Goal: Task Accomplishment & Management: Complete application form

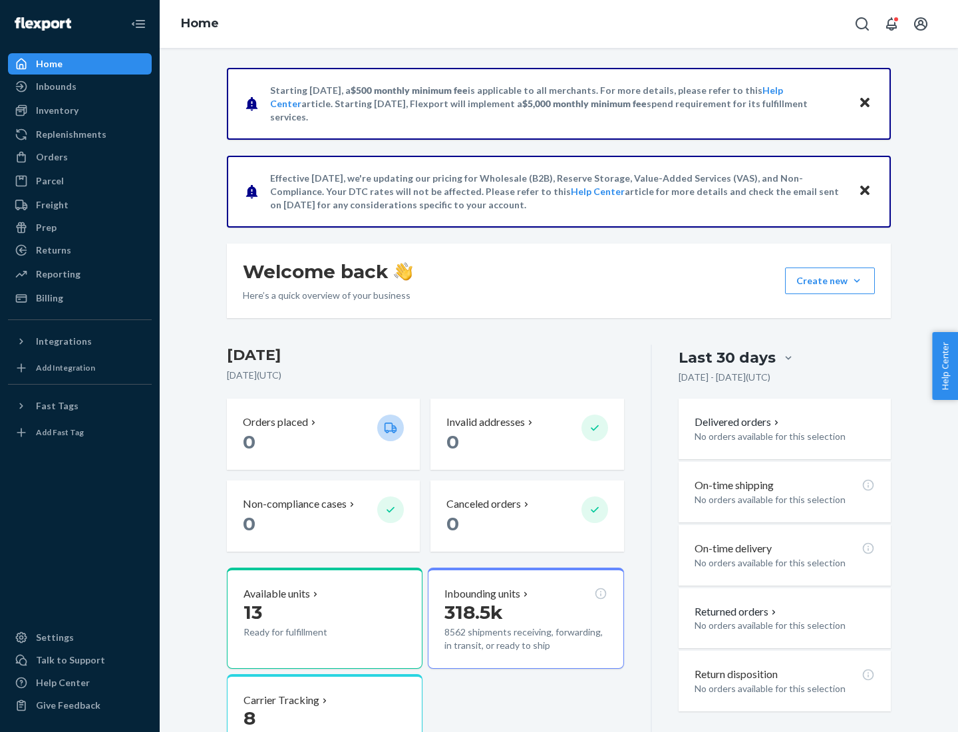
click at [857, 281] on button "Create new Create new inbound Create new order Create new product" at bounding box center [830, 280] width 90 height 27
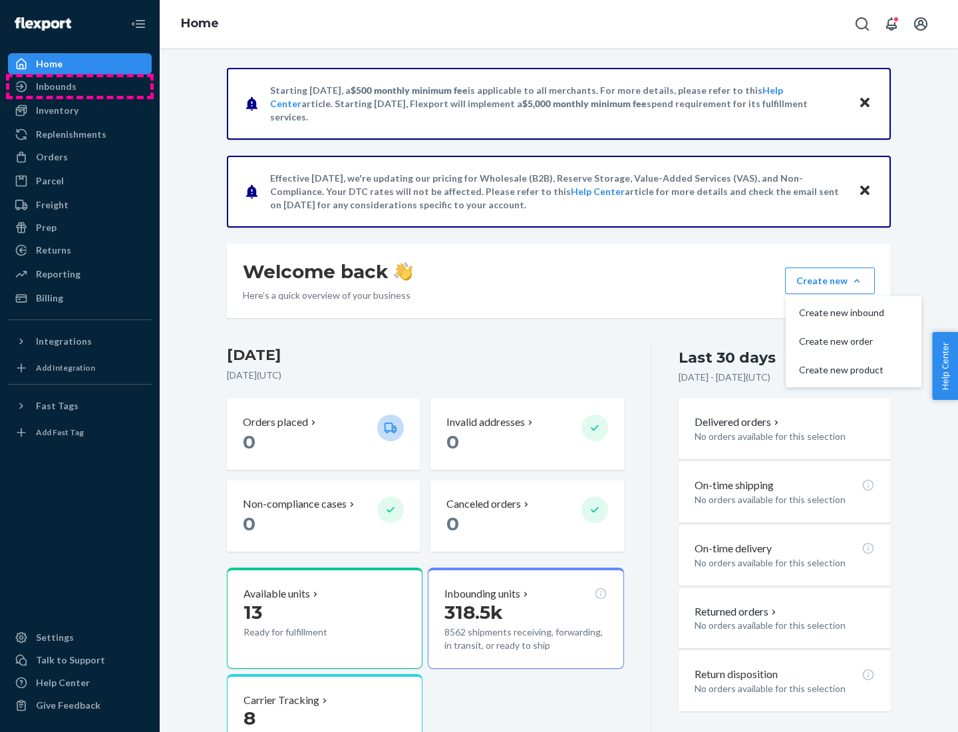
click at [80, 86] on div "Inbounds" at bounding box center [79, 86] width 141 height 19
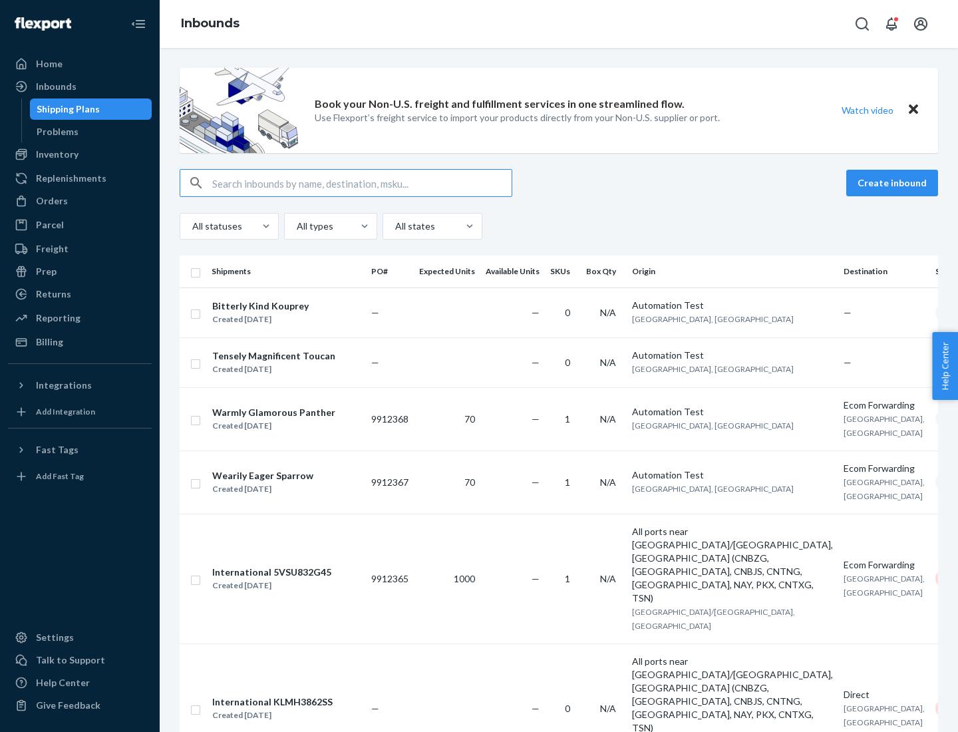
click at [894, 183] on button "Create inbound" at bounding box center [892, 183] width 92 height 27
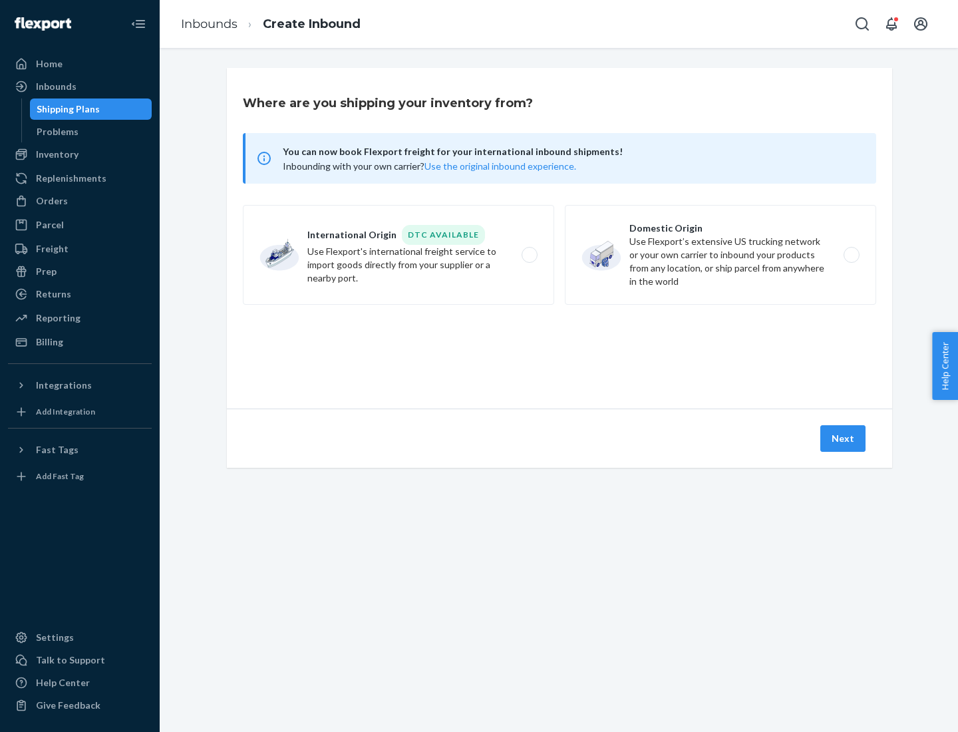
click at [720, 255] on label "Domestic Origin Use Flexport’s extensive US trucking network or your own carrie…" at bounding box center [720, 255] width 311 height 100
click at [851, 255] on input "Domestic Origin Use Flexport’s extensive US trucking network or your own carrie…" at bounding box center [855, 255] width 9 height 9
radio input "true"
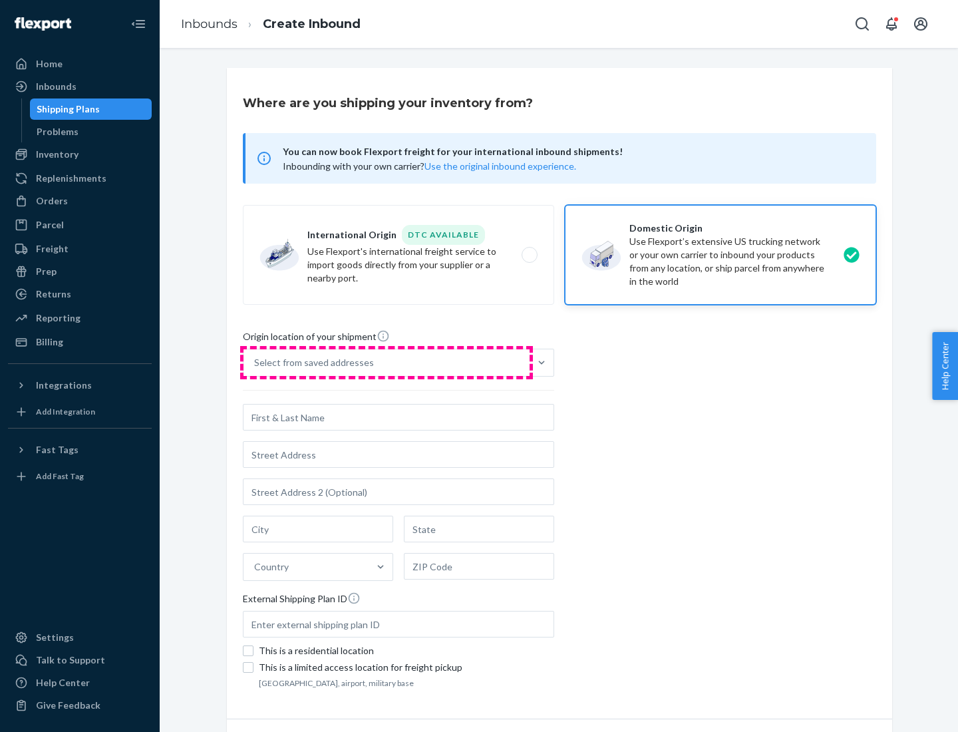
click at [386, 362] on div "Select from saved addresses" at bounding box center [386, 362] width 286 height 27
click at [255, 362] on input "Select from saved addresses" at bounding box center [254, 362] width 1 height 13
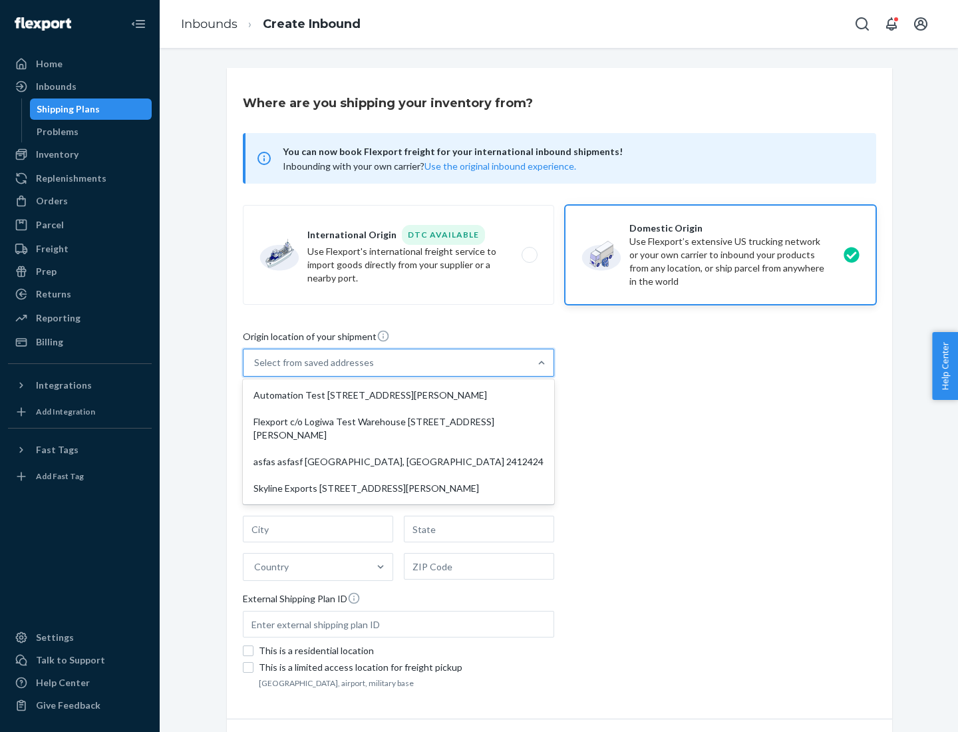
scroll to position [5, 0]
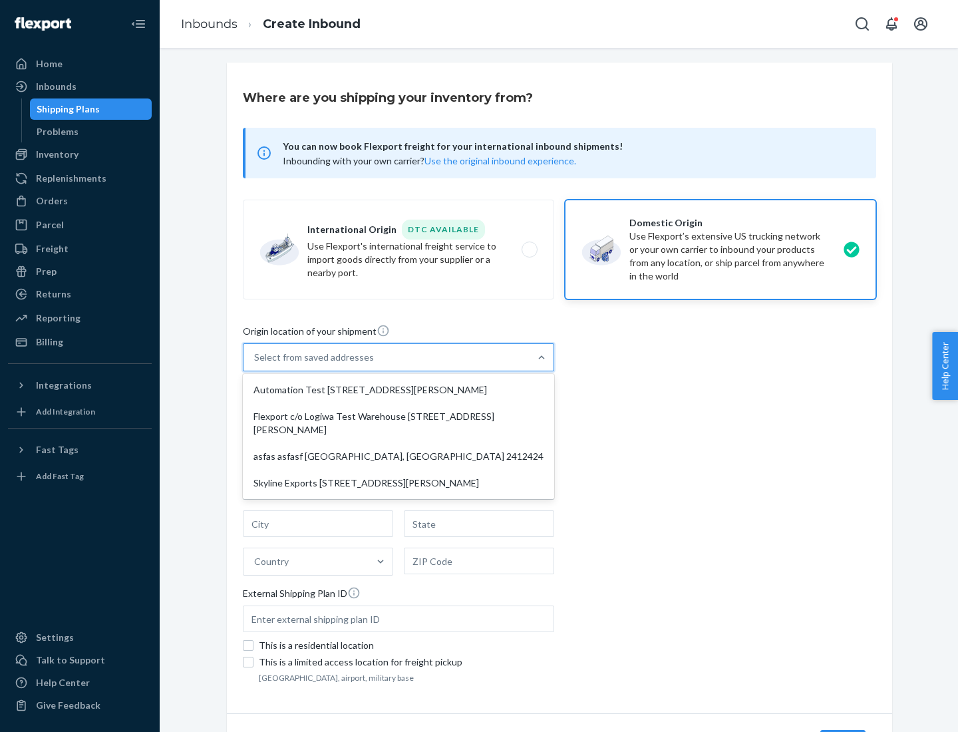
click at [398, 390] on div "Automation Test [STREET_ADDRESS][PERSON_NAME]" at bounding box center [398, 389] width 306 height 27
click at [255, 364] on input "option Automation Test [STREET_ADDRESS][PERSON_NAME] focused, 1 of 4. 4 results…" at bounding box center [254, 357] width 1 height 13
type input "Automation Test"
type input "9th Floor"
type input "[GEOGRAPHIC_DATA]"
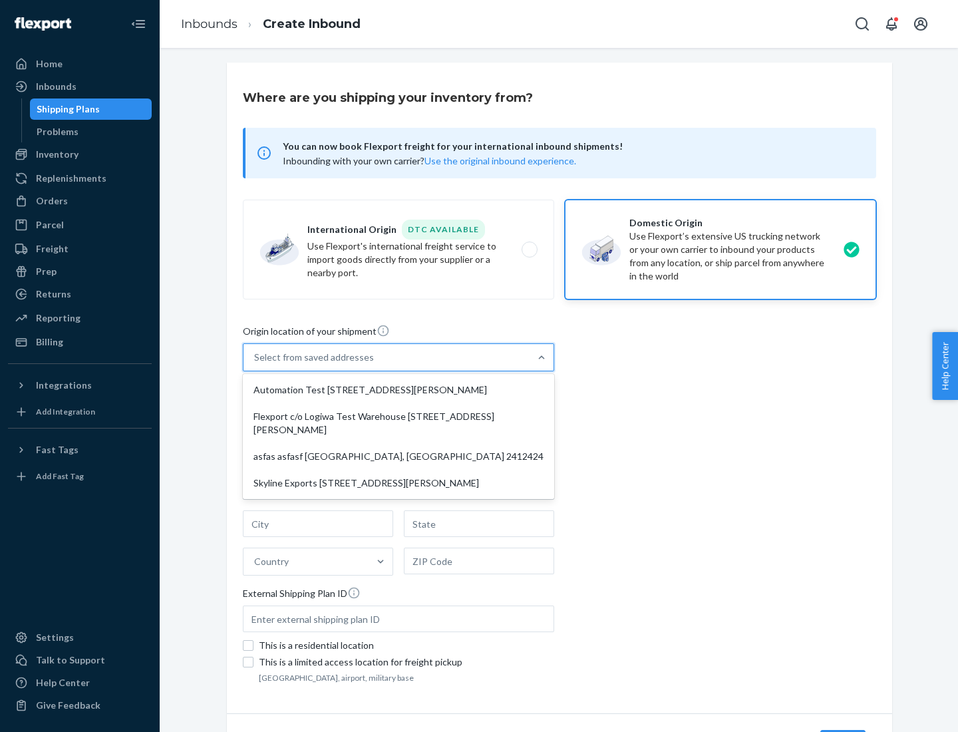
type input "CA"
type input "94104"
type input "[STREET_ADDRESS][PERSON_NAME]"
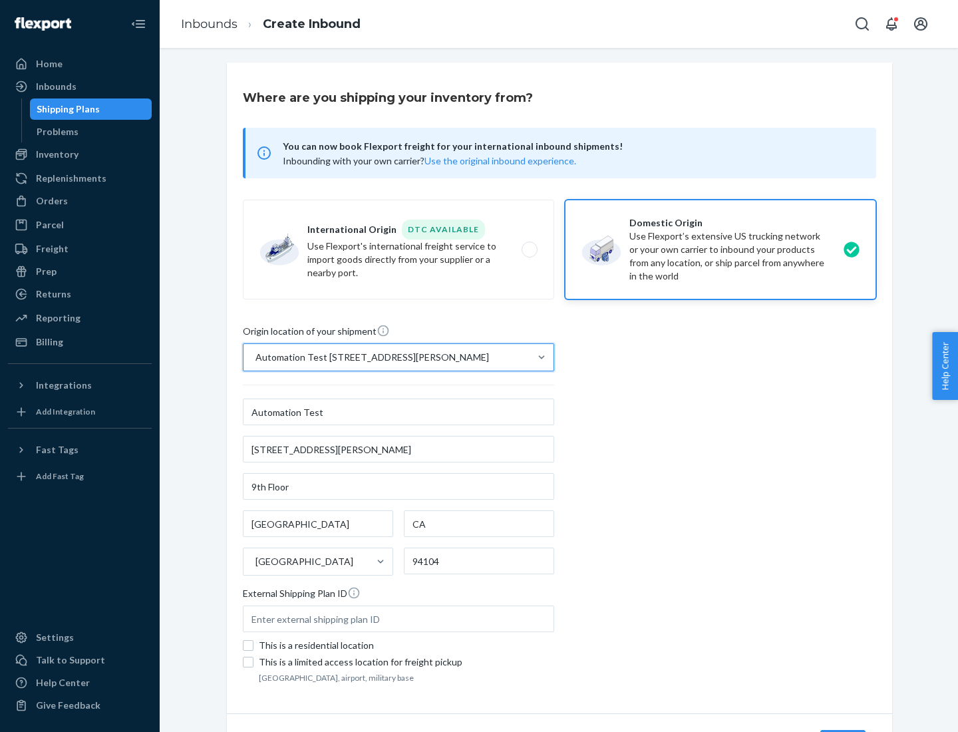
scroll to position [78, 0]
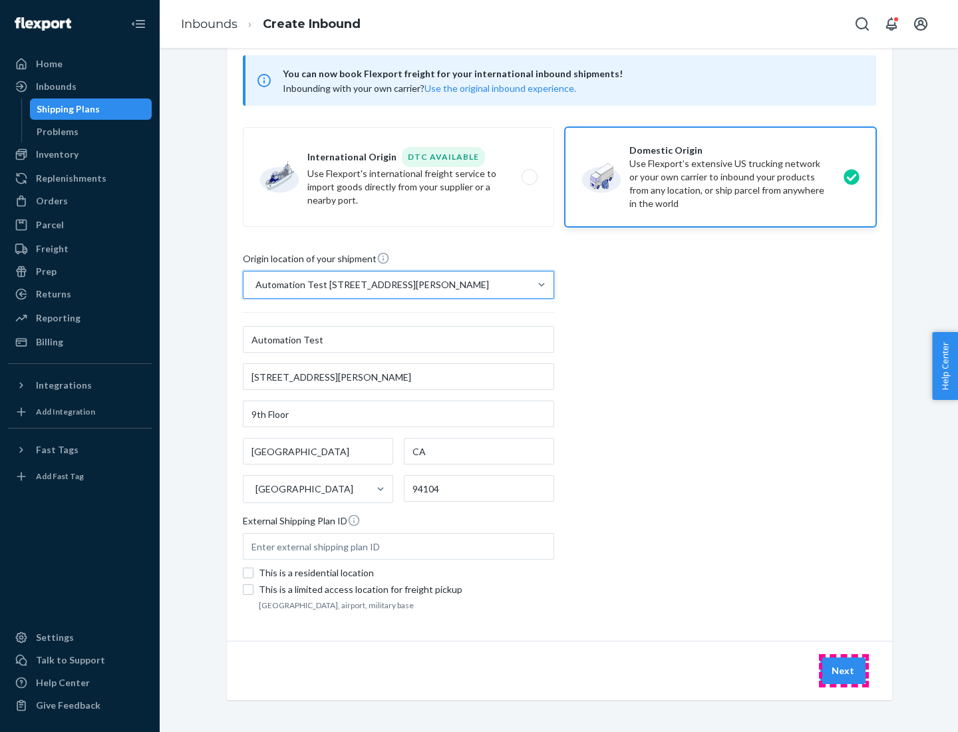
click at [843, 670] on button "Next" at bounding box center [842, 670] width 45 height 27
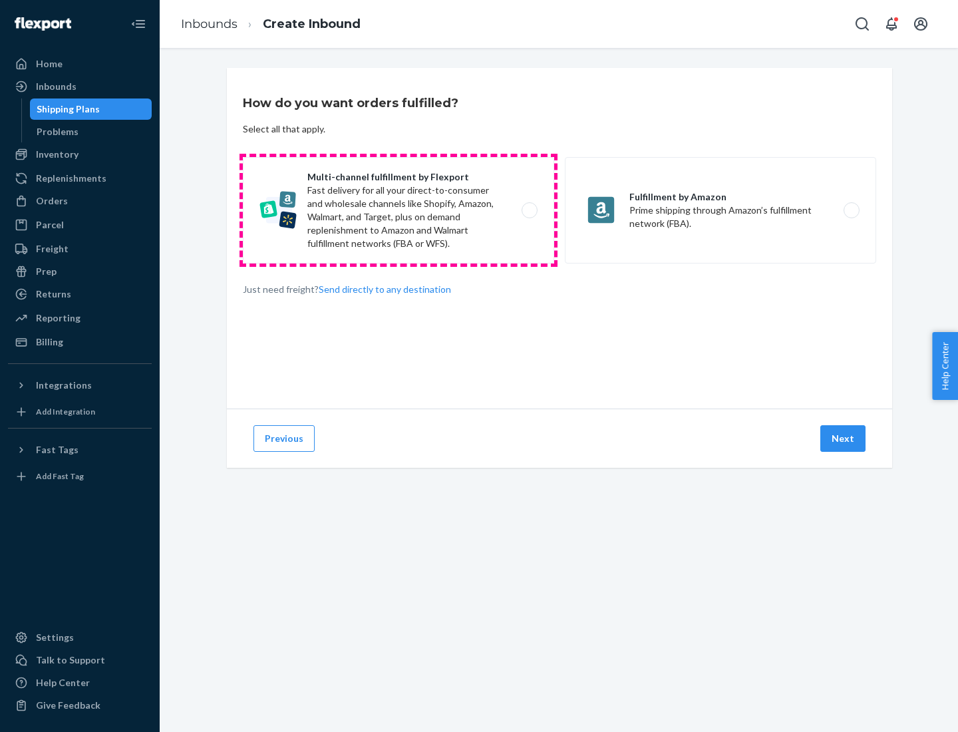
click at [398, 210] on label "Multi-channel fulfillment by Flexport Fast delivery for all your direct-to-cons…" at bounding box center [398, 210] width 311 height 106
click at [529, 210] on input "Multi-channel fulfillment by Flexport Fast delivery for all your direct-to-cons…" at bounding box center [533, 210] width 9 height 9
radio input "true"
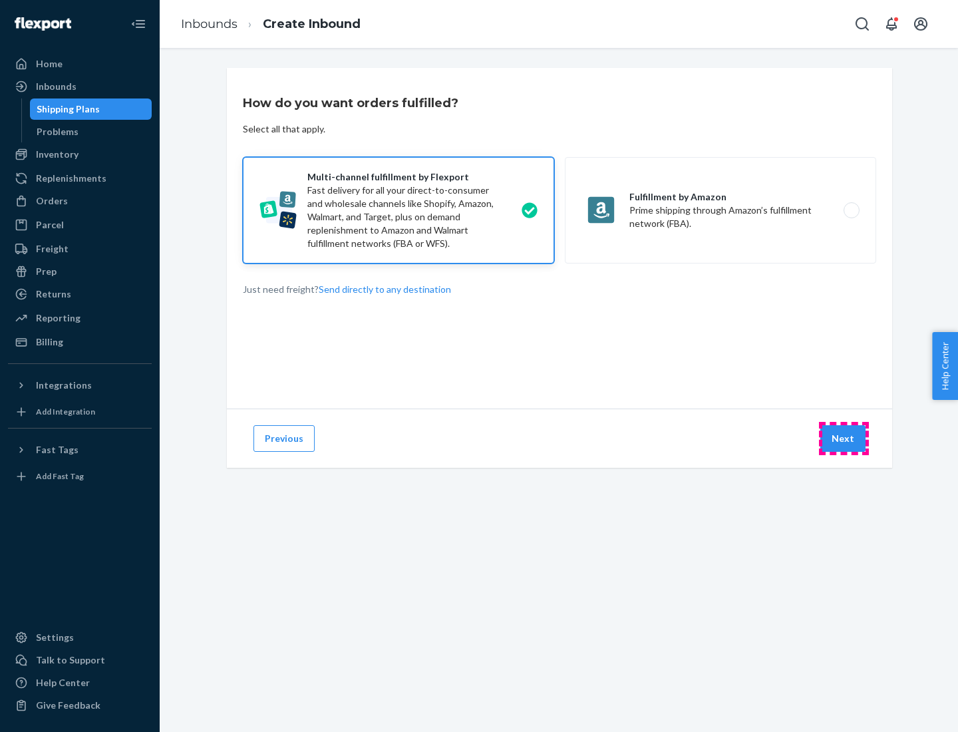
click at [843, 438] on button "Next" at bounding box center [842, 438] width 45 height 27
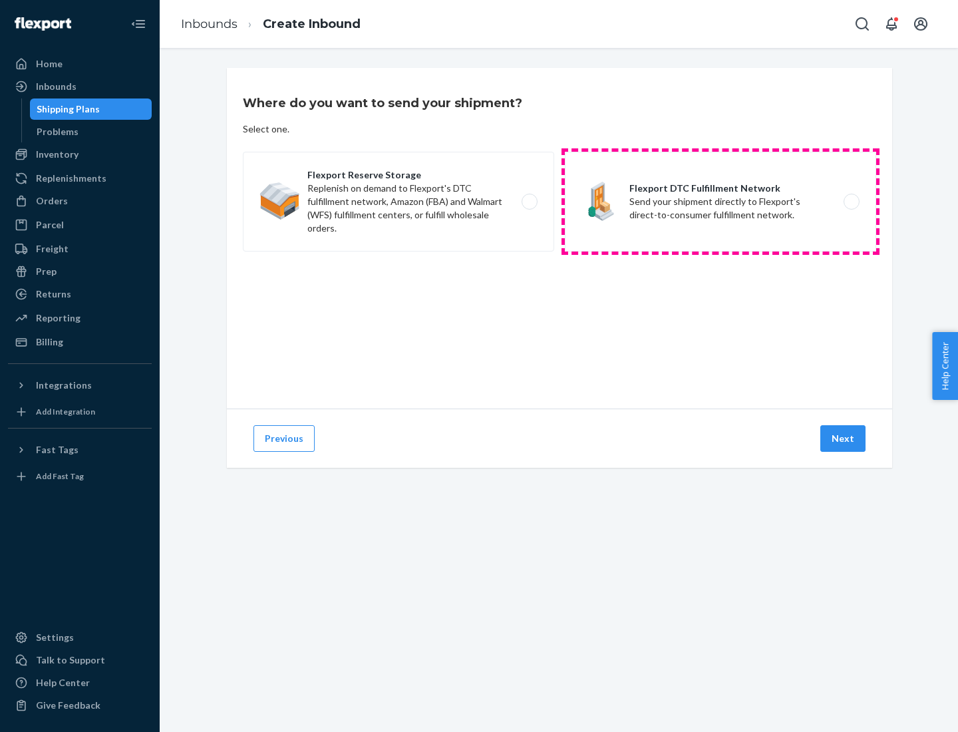
click at [720, 202] on label "Flexport DTC Fulfillment Network Send your shipment directly to Flexport's dire…" at bounding box center [720, 202] width 311 height 100
click at [851, 202] on input "Flexport DTC Fulfillment Network Send your shipment directly to Flexport's dire…" at bounding box center [855, 202] width 9 height 9
radio input "true"
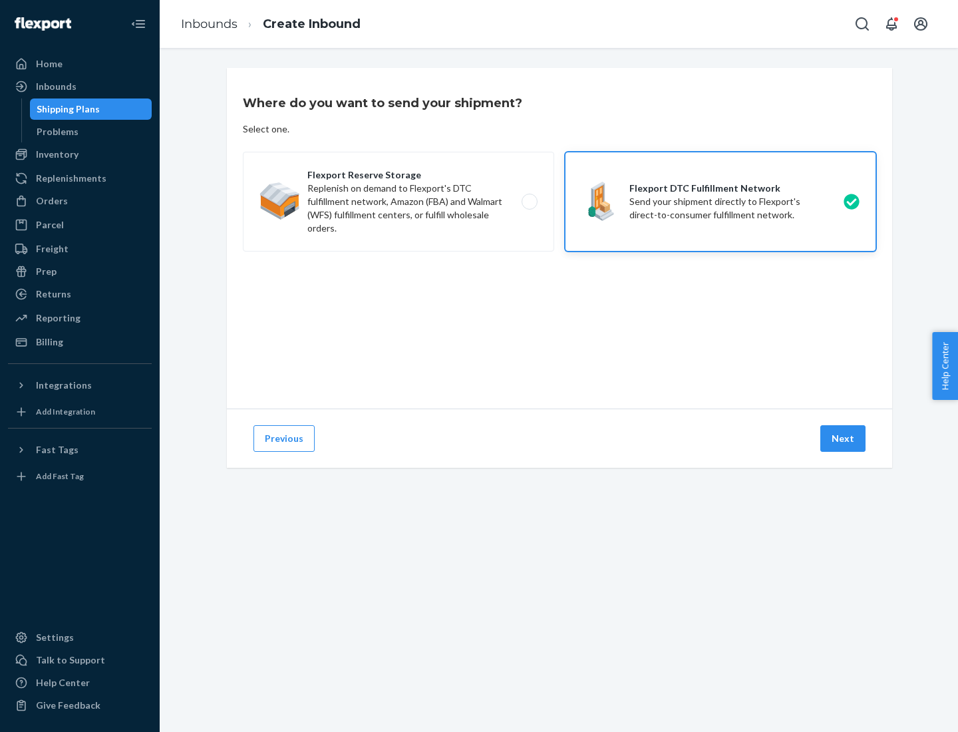
click at [843, 438] on button "Next" at bounding box center [842, 438] width 45 height 27
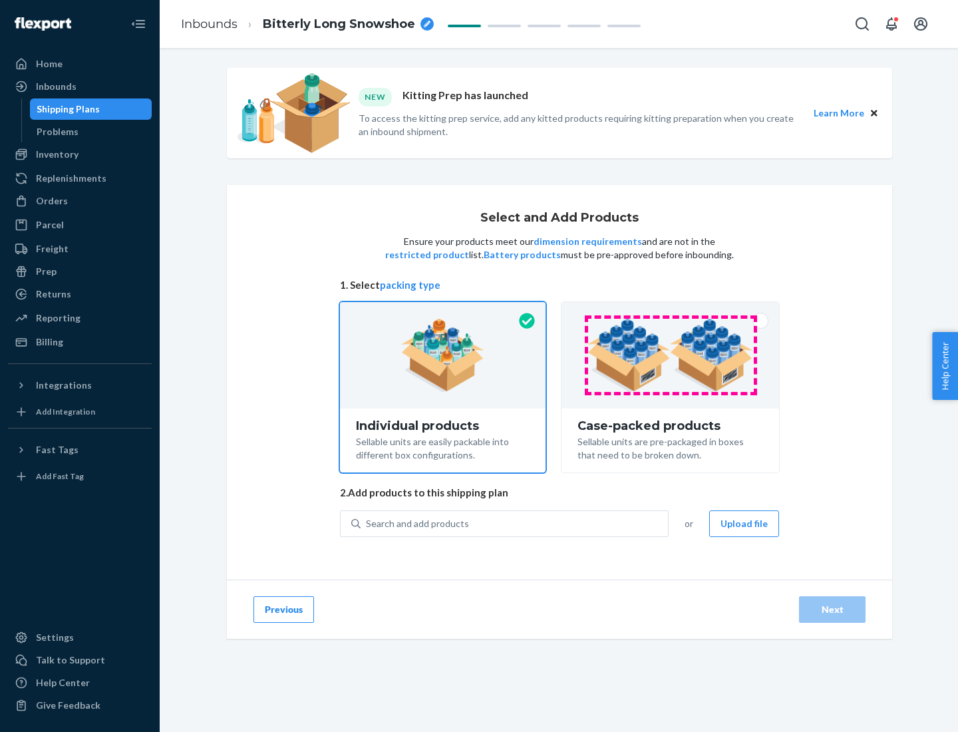
click at [670, 355] on img at bounding box center [670, 355] width 166 height 73
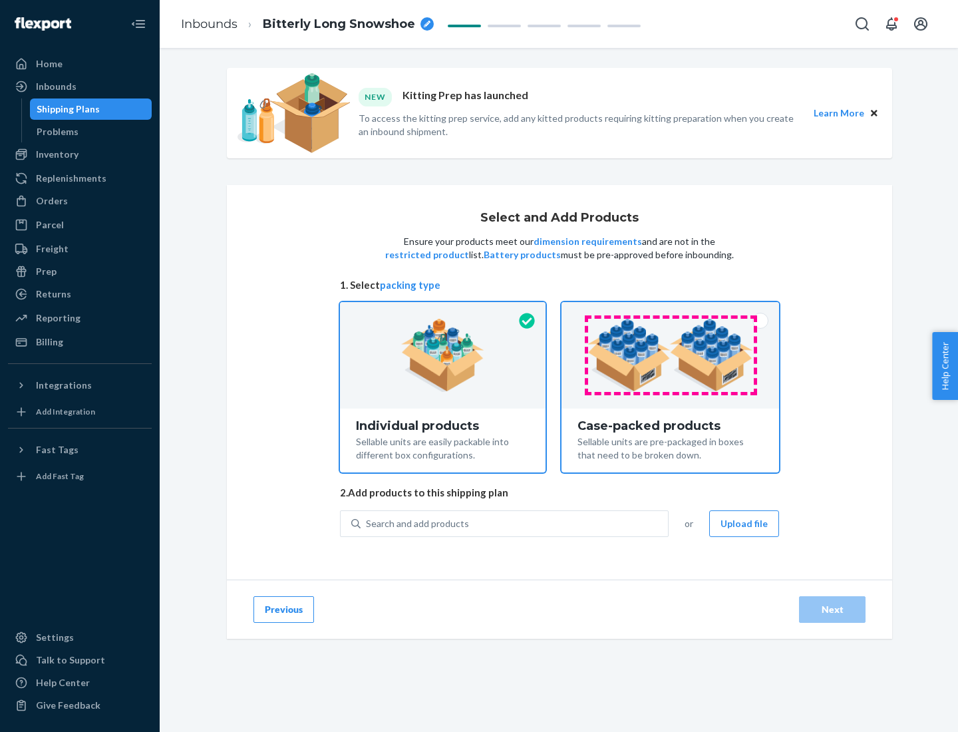
click at [670, 311] on input "Case-packed products Sellable units are pre-packaged in boxes that need to be b…" at bounding box center [670, 306] width 9 height 9
radio input "true"
radio input "false"
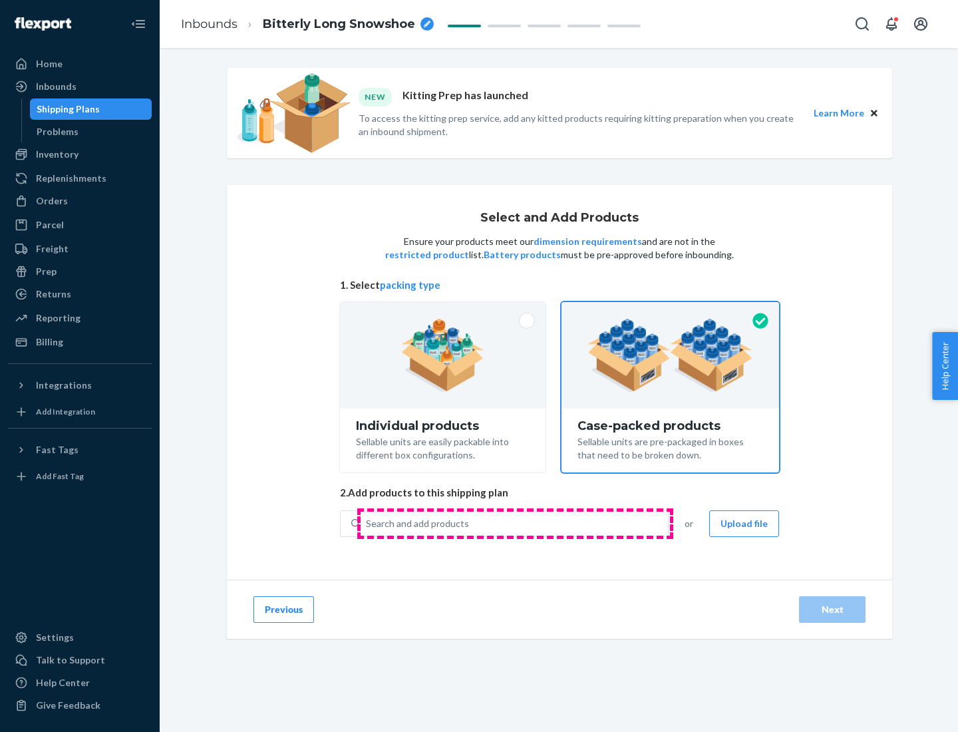
click at [515, 523] on div "Search and add products" at bounding box center [513, 523] width 307 height 24
click at [367, 523] on input "Search and add products" at bounding box center [366, 523] width 1 height 13
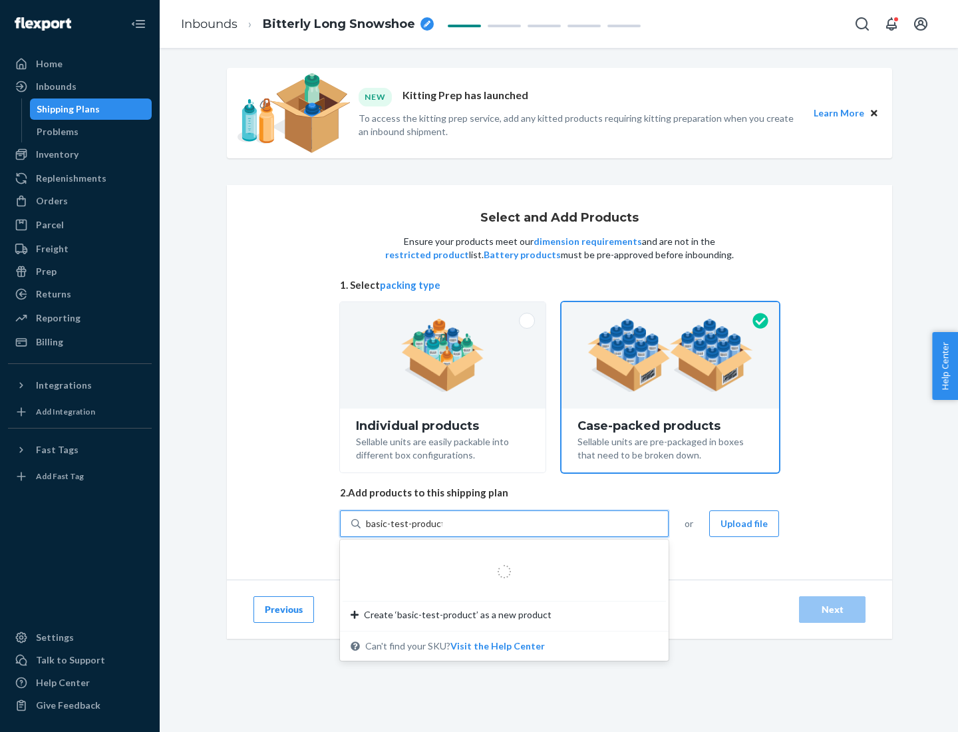
type input "basic-test-product-1"
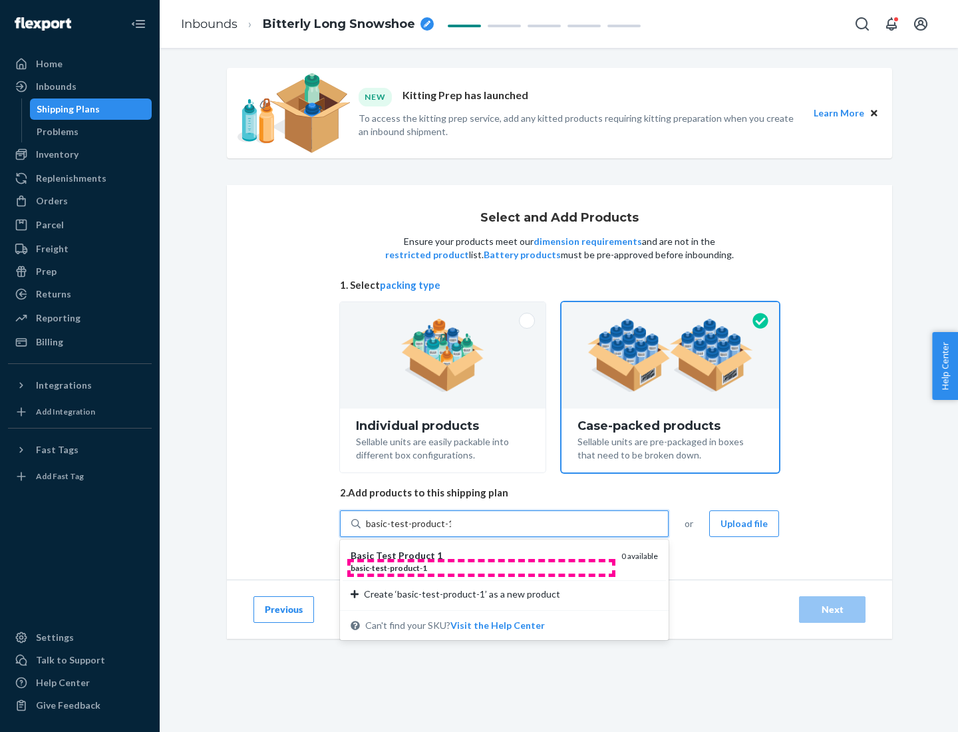
click at [481, 567] on div "basic - test - product - 1" at bounding box center [481, 567] width 260 height 11
click at [451, 530] on input "basic-test-product-1" at bounding box center [408, 523] width 85 height 13
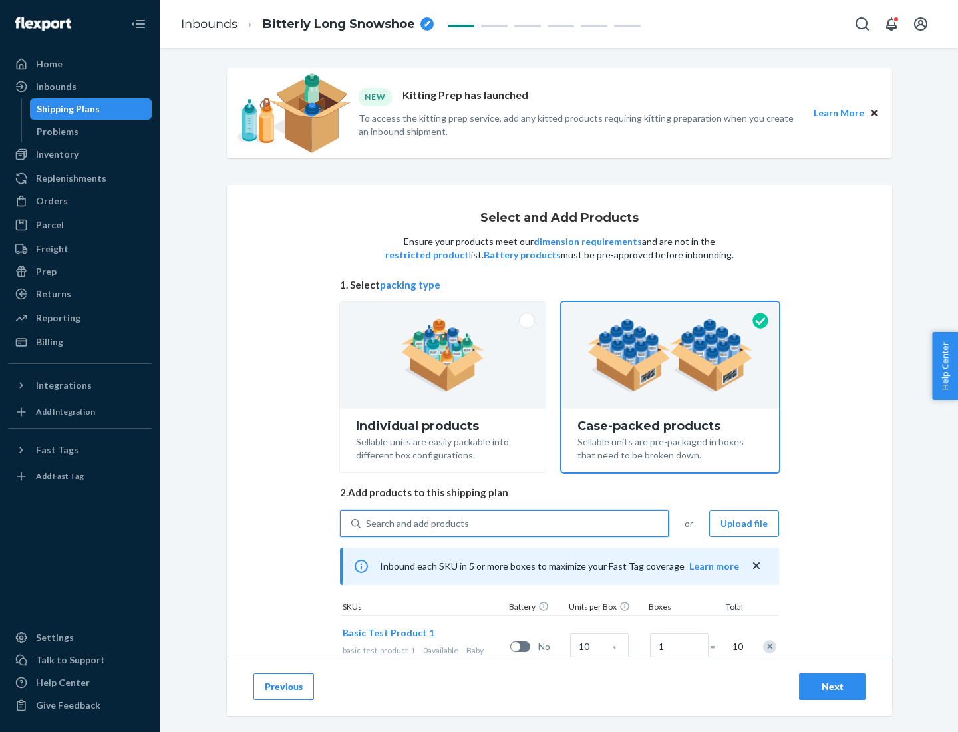
scroll to position [48, 0]
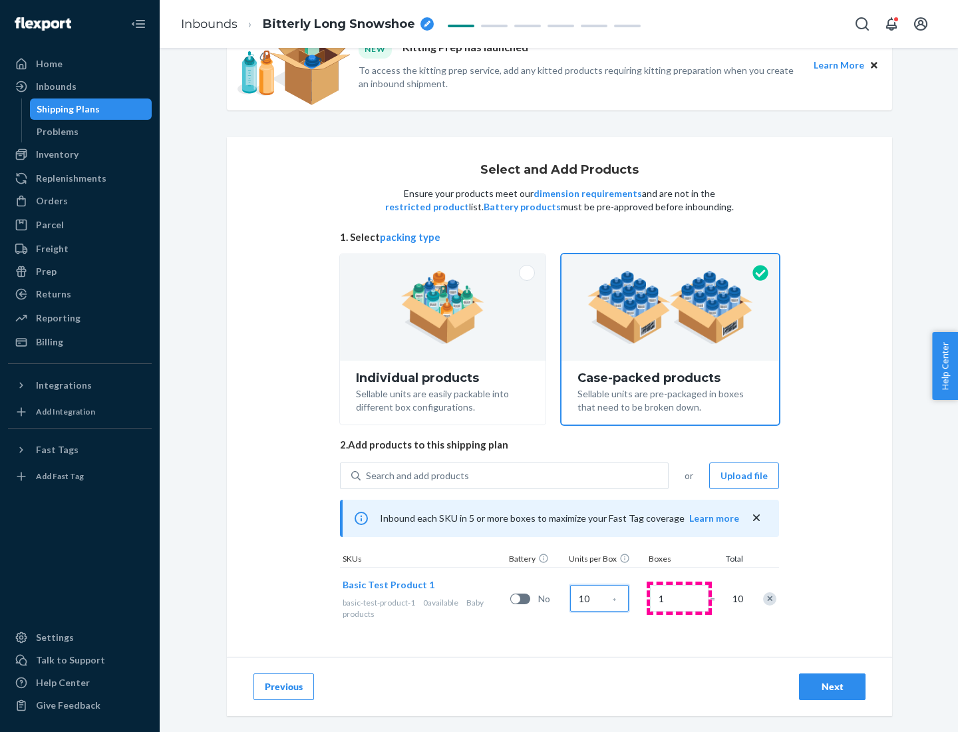
type input "10"
type input "7"
click at [832, 686] on div "Next" at bounding box center [832, 686] width 44 height 13
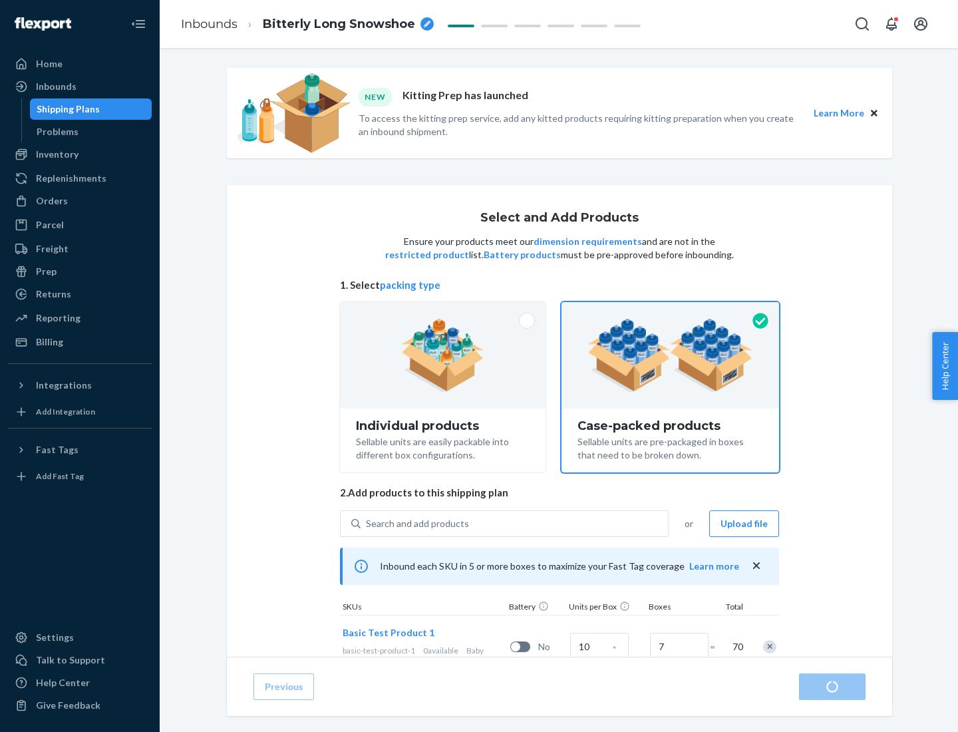
radio input "true"
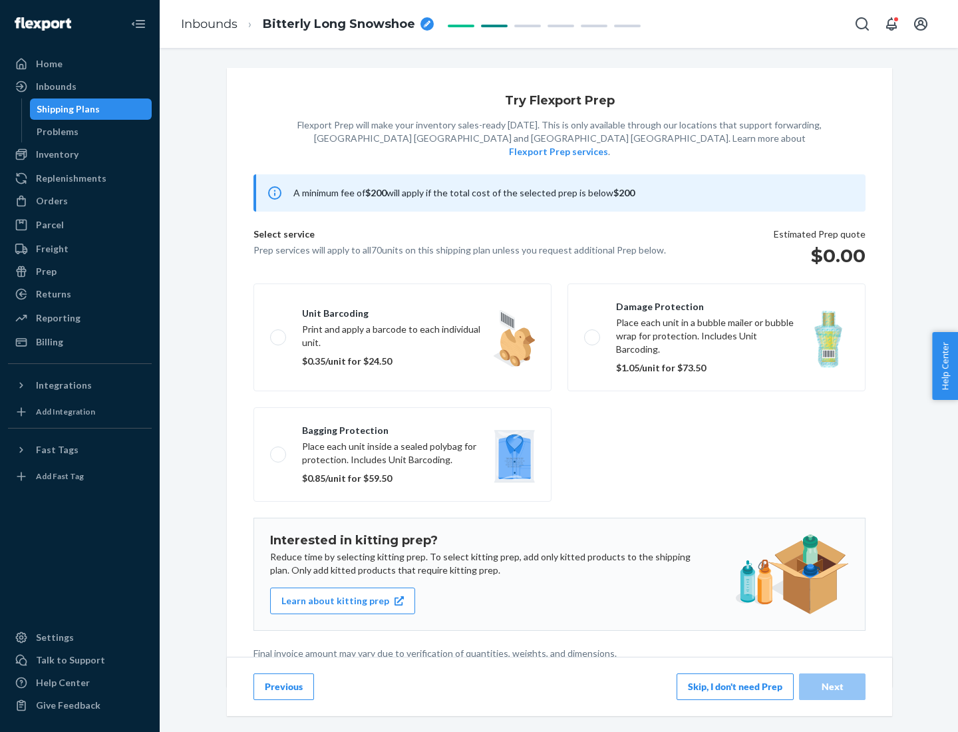
scroll to position [3, 0]
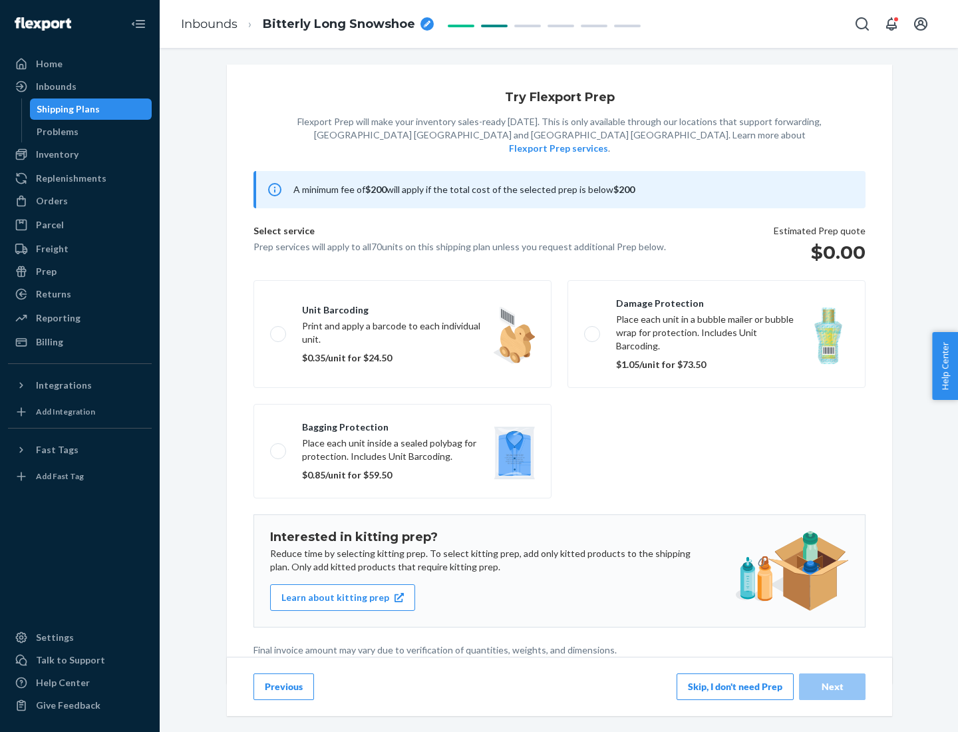
click at [735, 686] on button "Skip, I don't need Prep" at bounding box center [734, 686] width 117 height 27
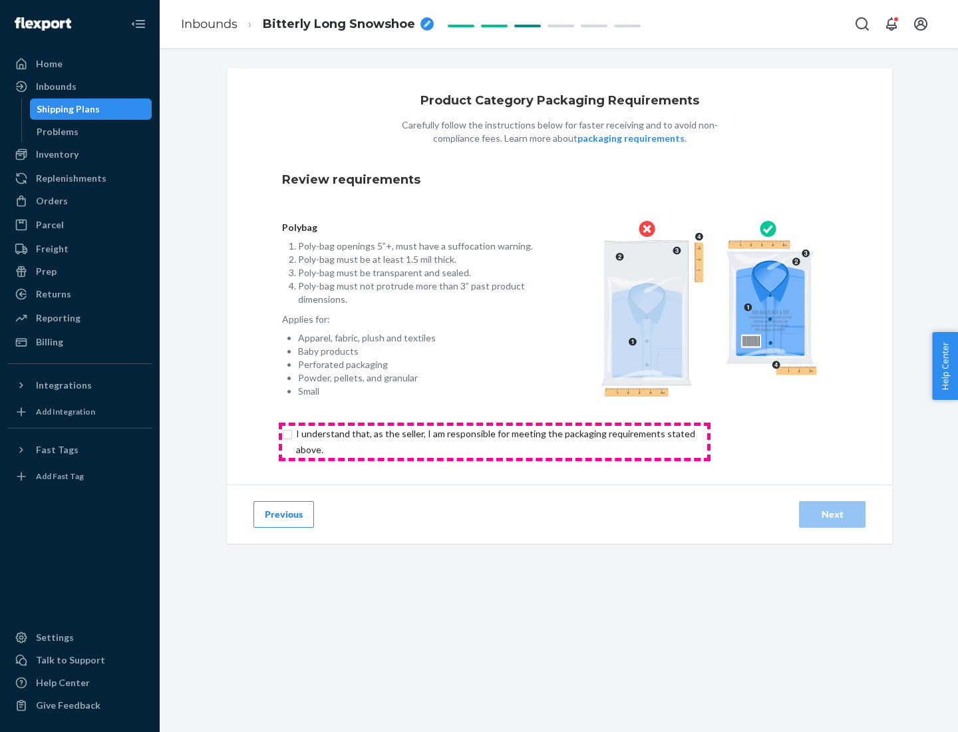
click at [494, 441] on input "checkbox" at bounding box center [503, 442] width 442 height 32
checkbox input "true"
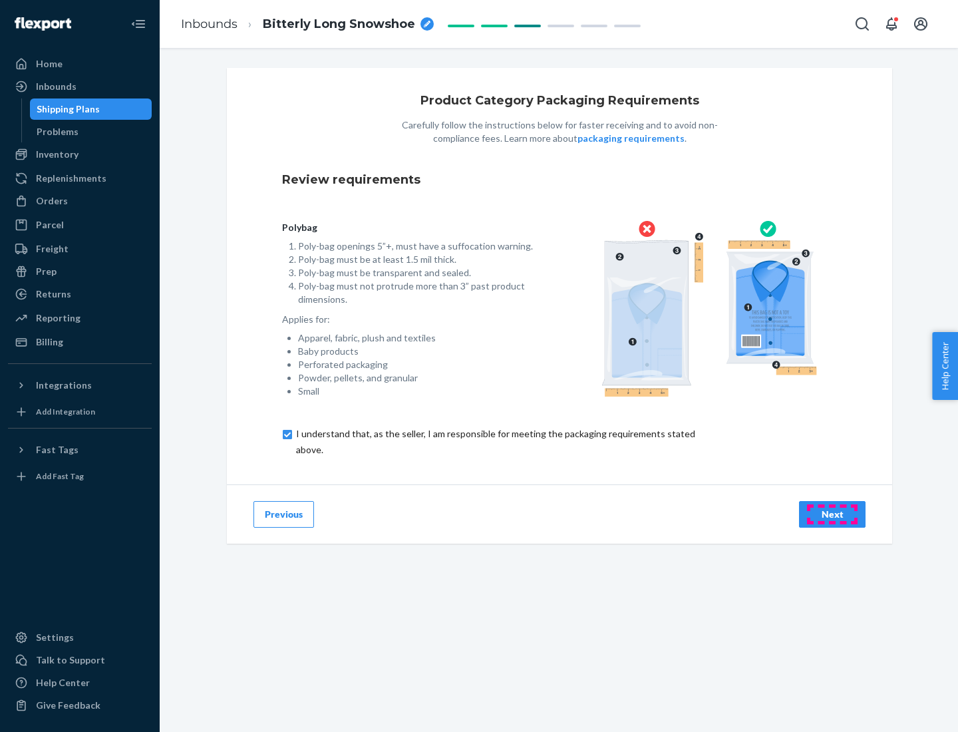
click at [832, 513] on div "Next" at bounding box center [832, 513] width 44 height 13
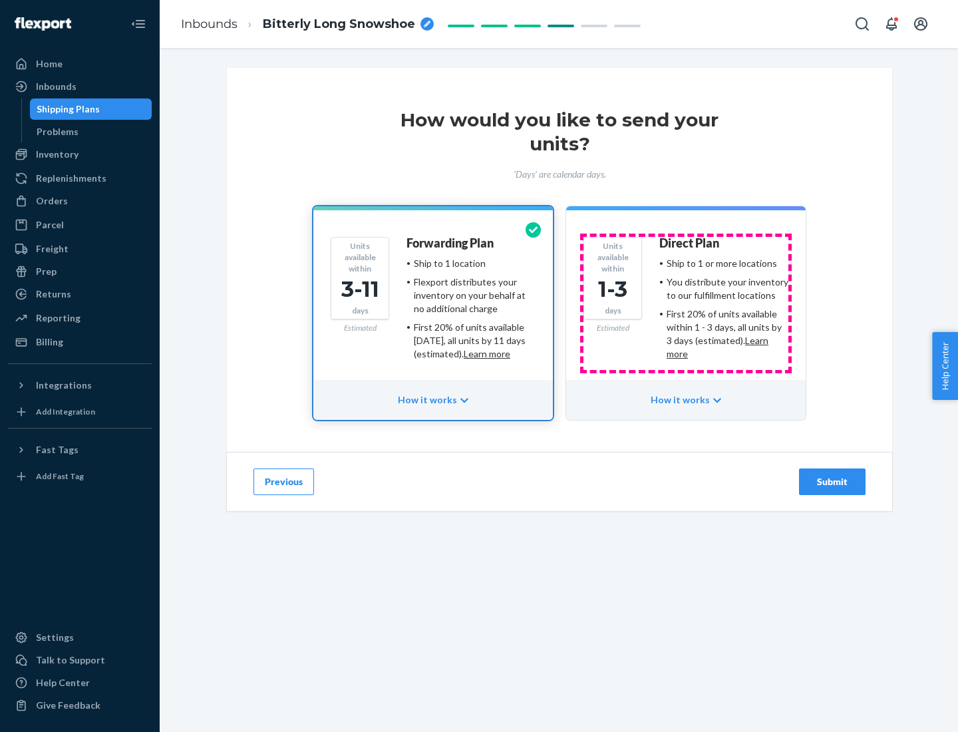
click at [686, 303] on ul "Ship to 1 or more locations You distribute your inventory to our fulfillment lo…" at bounding box center [723, 309] width 129 height 104
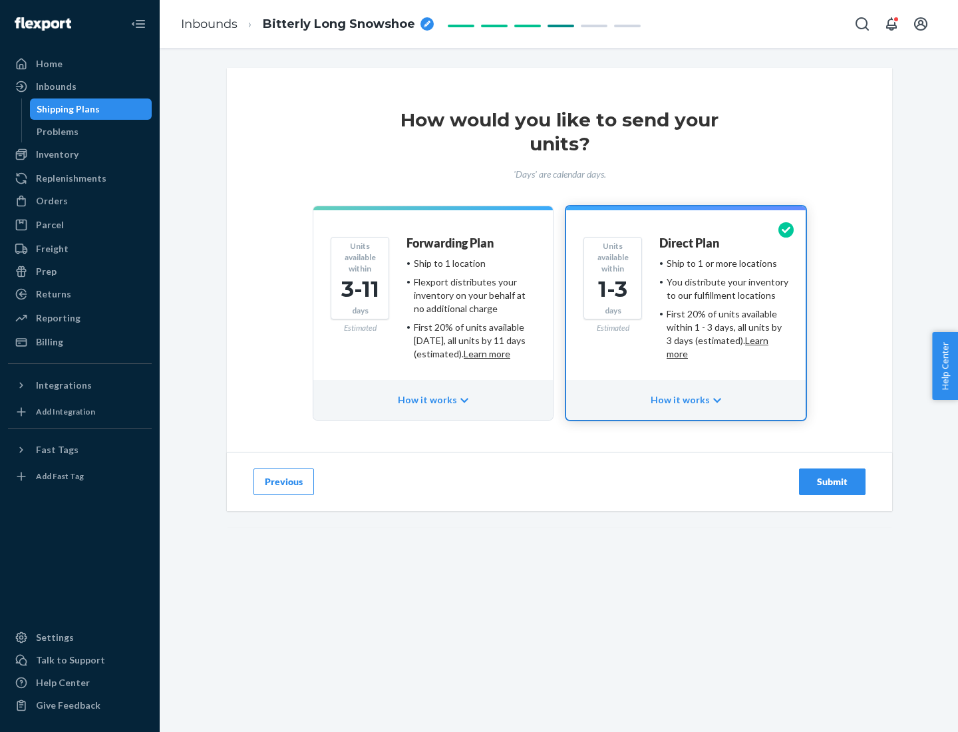
click at [832, 482] on div "Submit" at bounding box center [832, 481] width 44 height 13
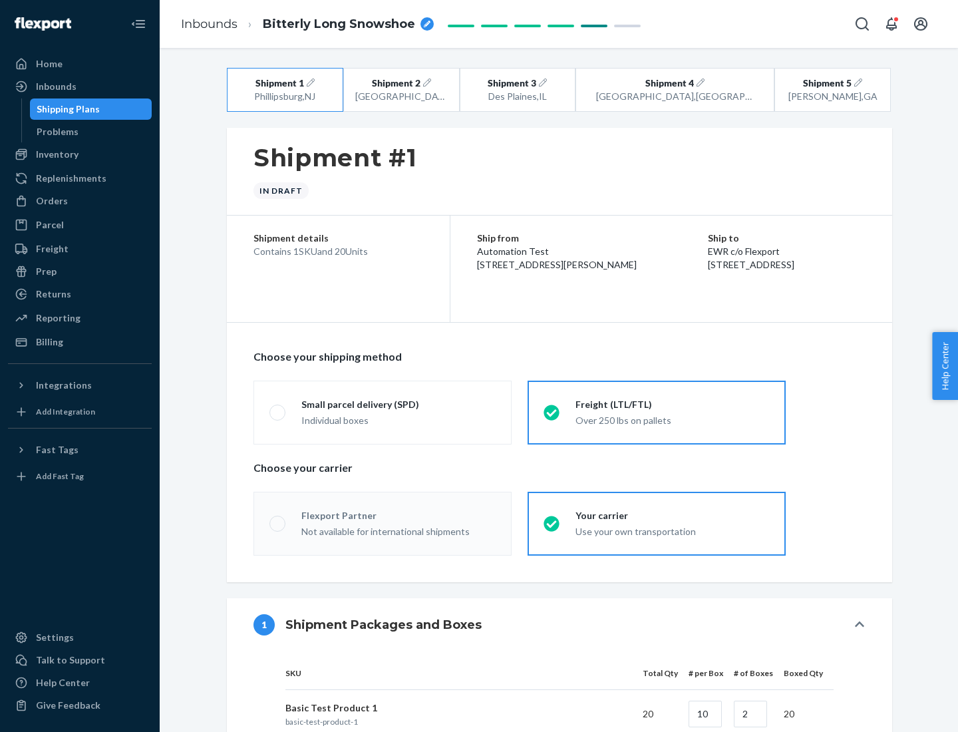
radio input "true"
radio input "false"
radio input "true"
radio input "false"
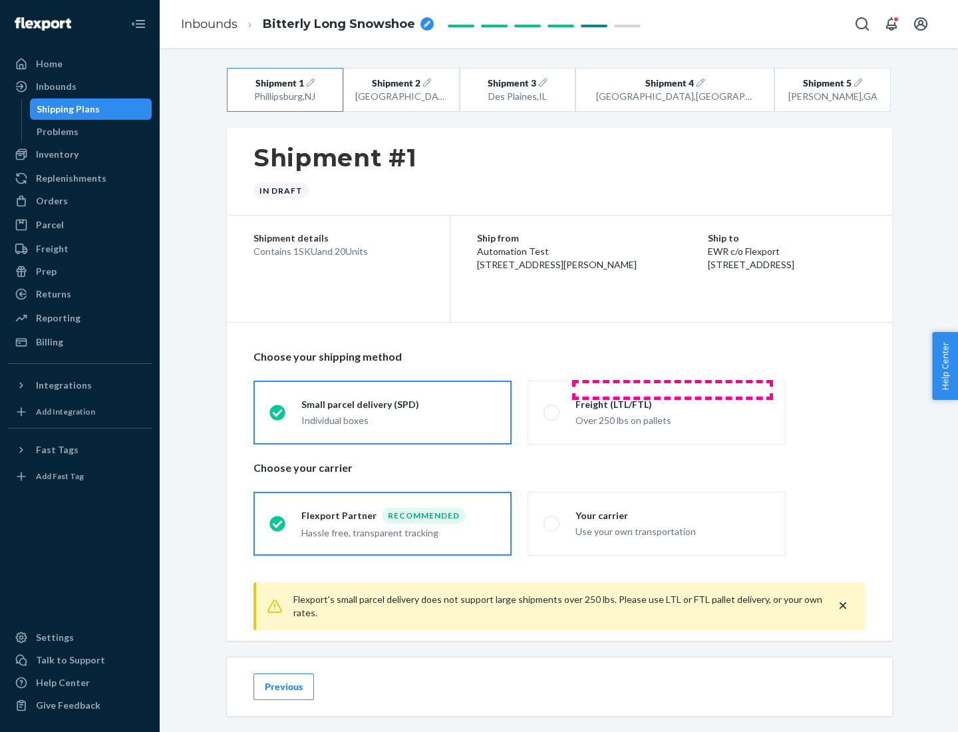
scroll to position [15, 0]
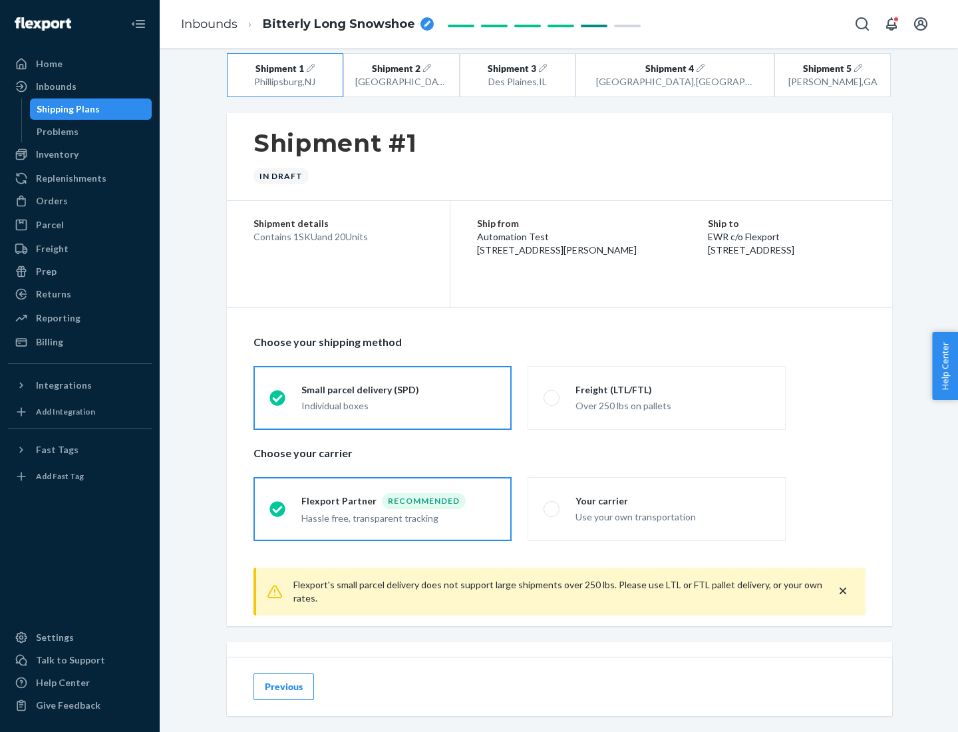
click at [672, 389] on div "Freight (LTL/FTL)" at bounding box center [672, 389] width 194 height 13
click at [552, 393] on input "Freight (LTL/FTL) Over 250 lbs on pallets" at bounding box center [547, 397] width 9 height 9
radio input "true"
radio input "false"
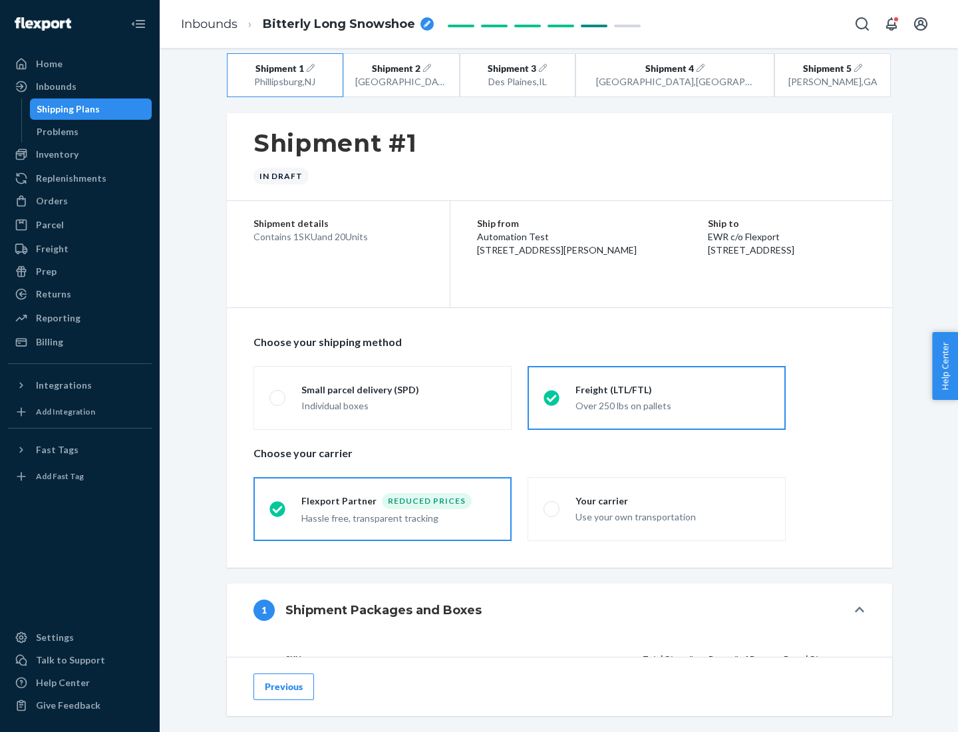
scroll to position [126, 0]
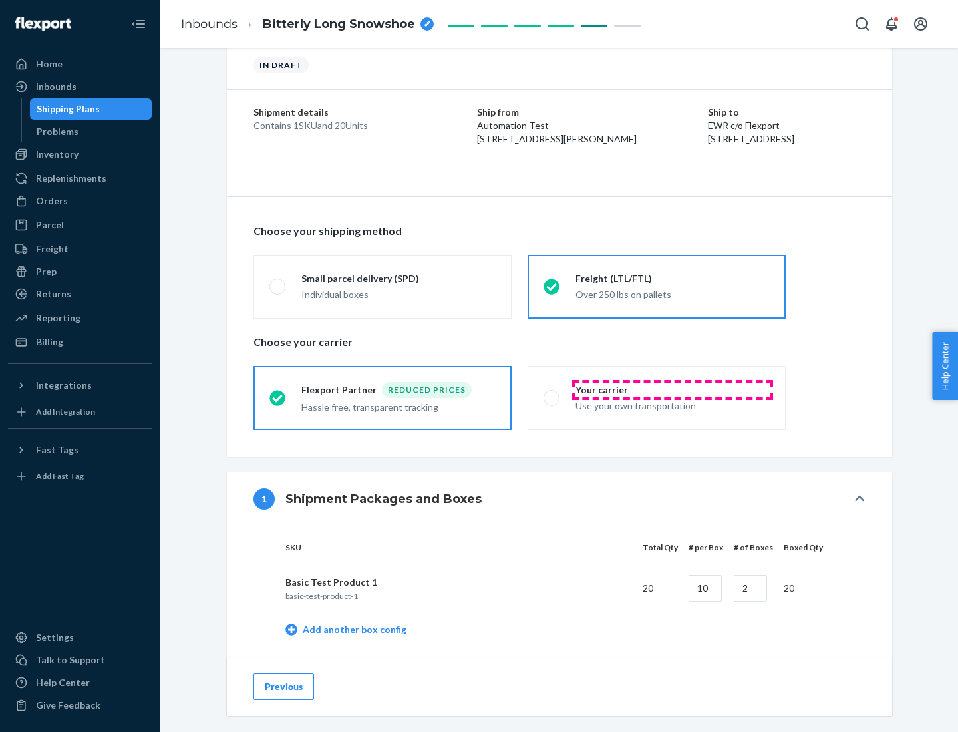
click at [672, 389] on div "Your carrier" at bounding box center [672, 389] width 194 height 13
click at [552, 393] on input "Your carrier Use your own transportation" at bounding box center [547, 397] width 9 height 9
radio input "true"
radio input "false"
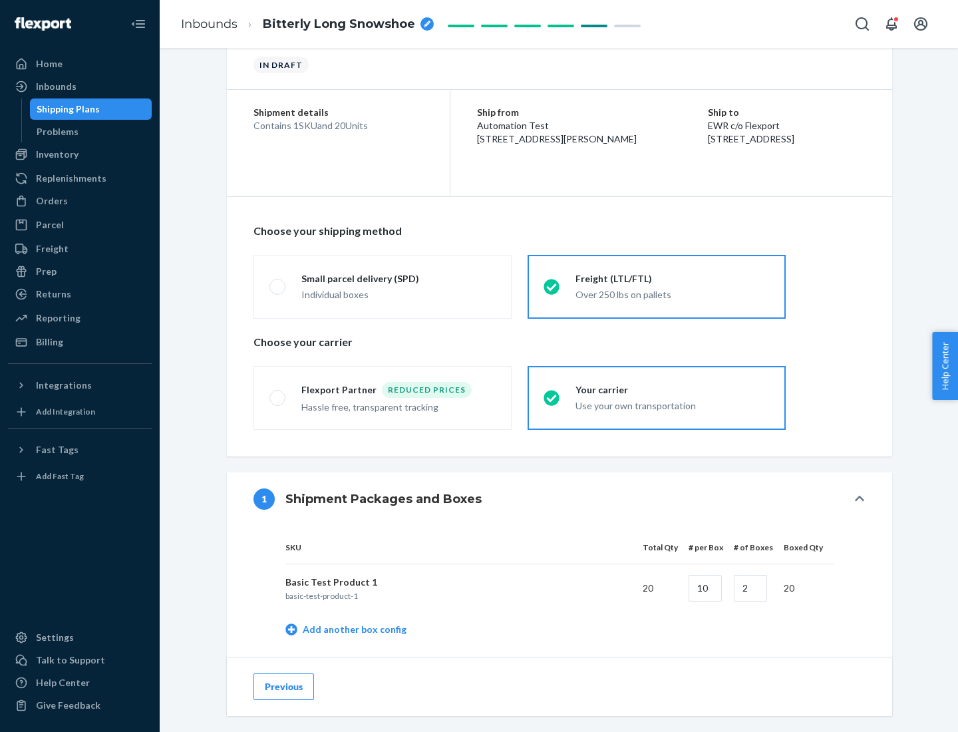
scroll to position [420, 0]
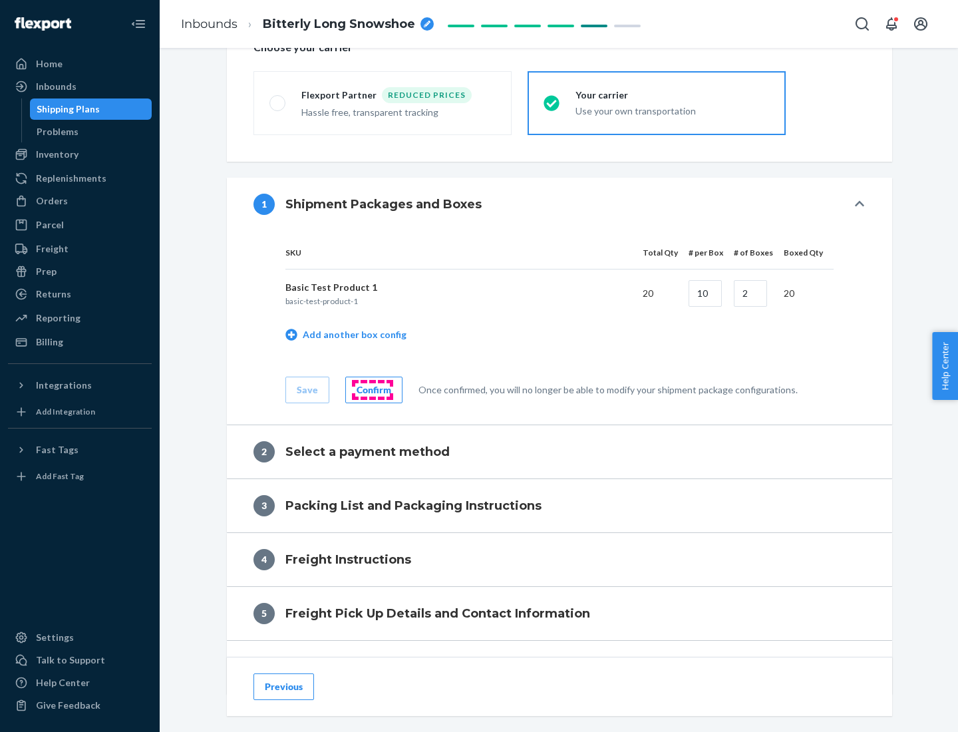
click at [372, 389] on div "Confirm" at bounding box center [373, 389] width 35 height 13
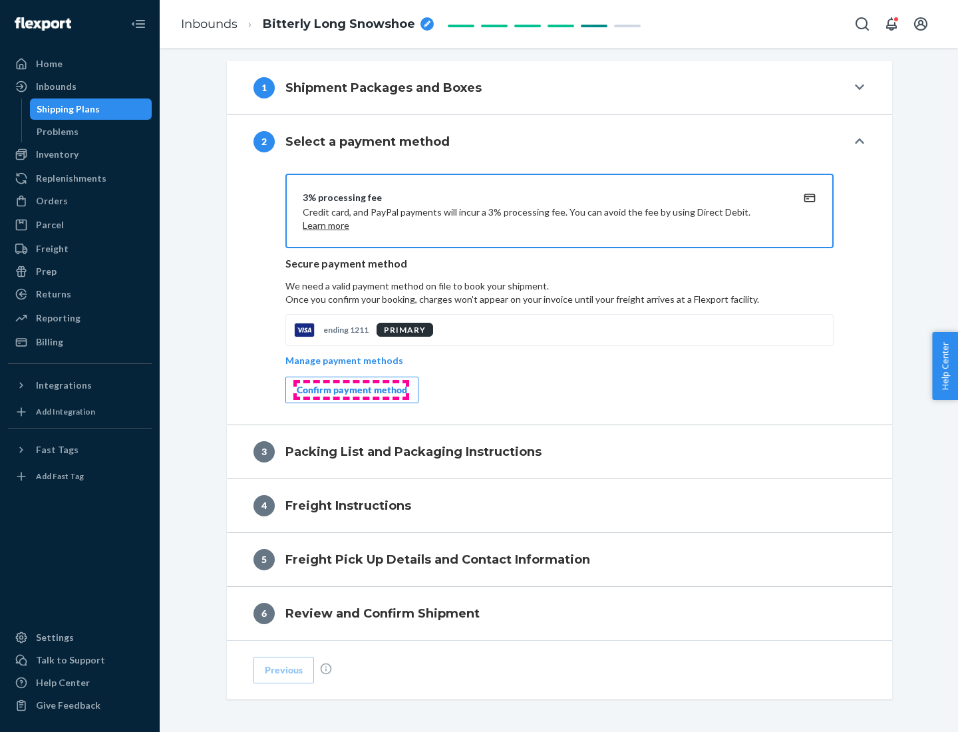
click at [351, 390] on div "Confirm payment method" at bounding box center [352, 389] width 110 height 13
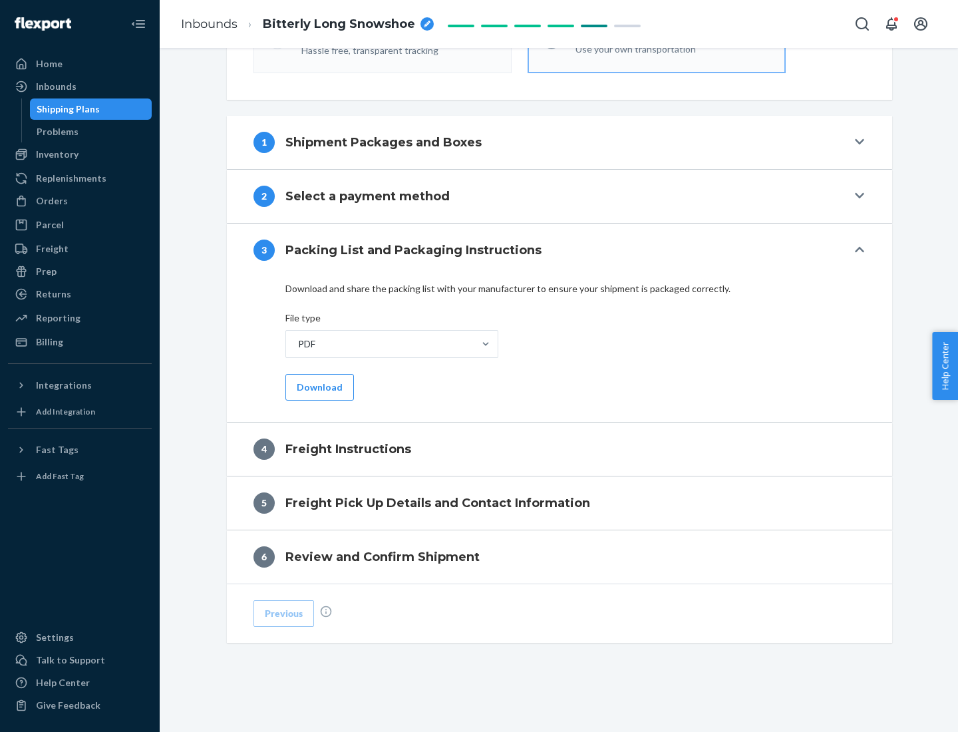
scroll to position [480, 0]
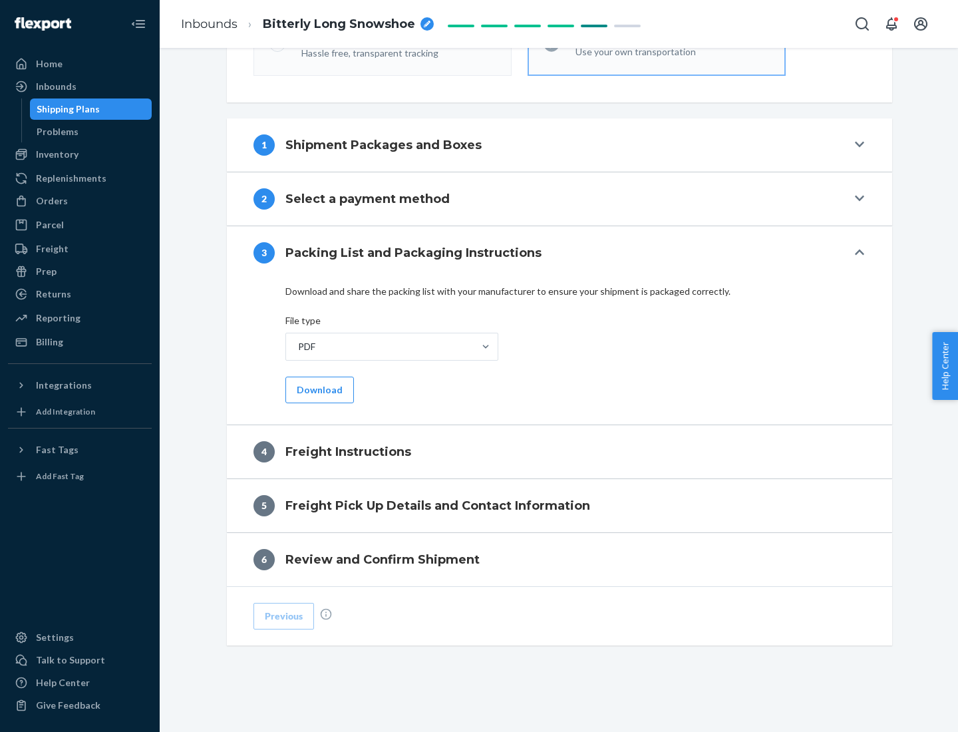
click at [318, 389] on button "Download" at bounding box center [319, 389] width 69 height 27
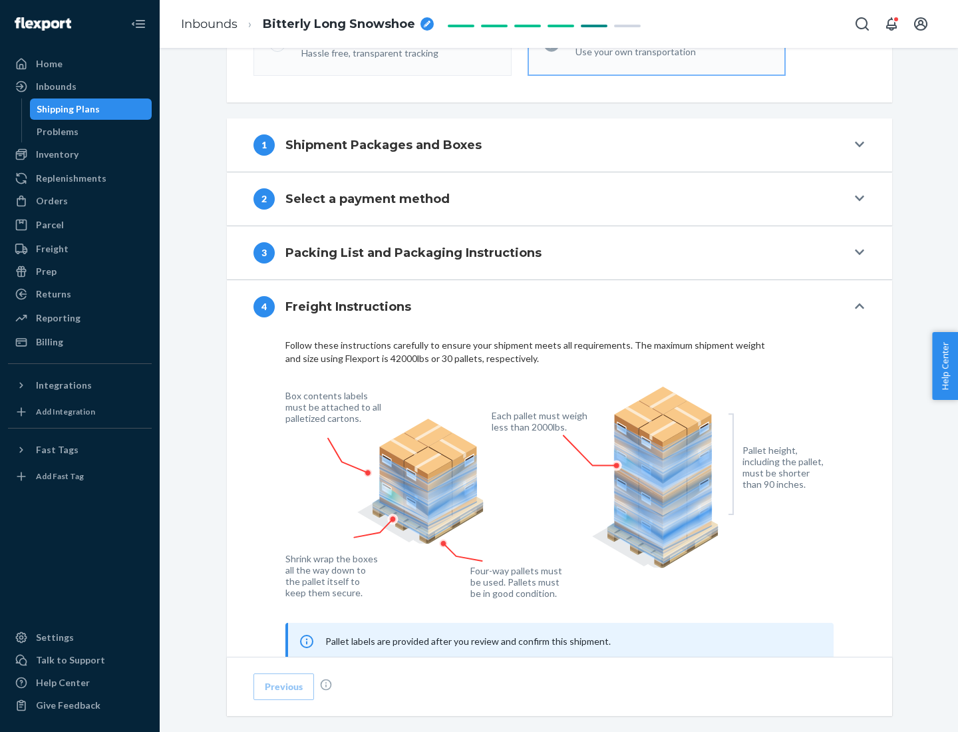
scroll to position [804, 0]
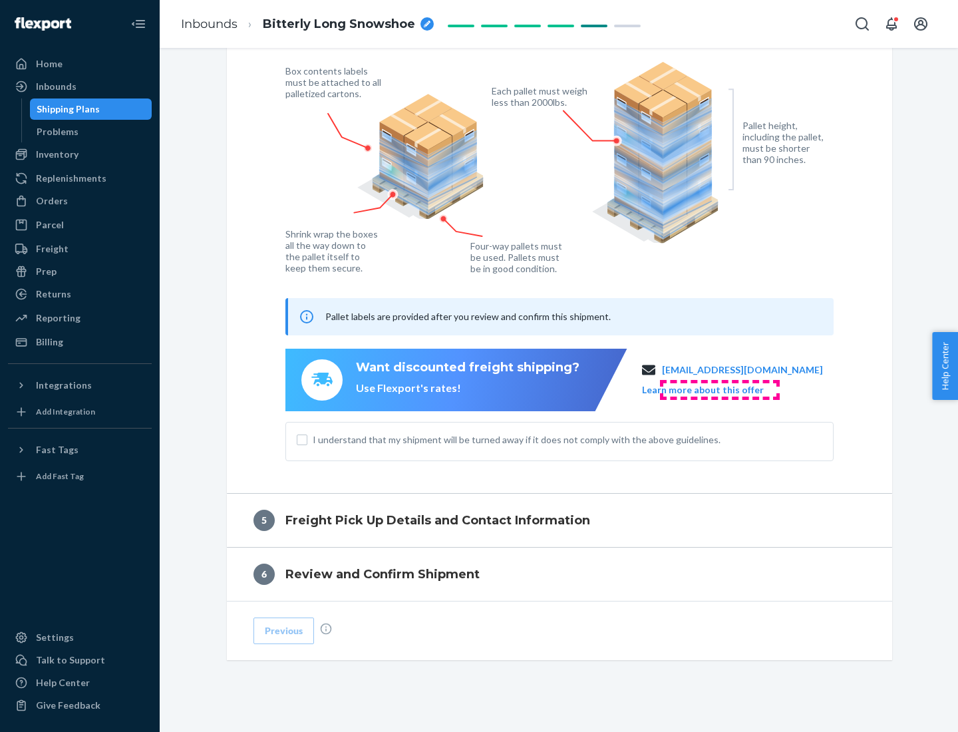
click at [719, 389] on button "Learn more about this offer" at bounding box center [703, 389] width 122 height 13
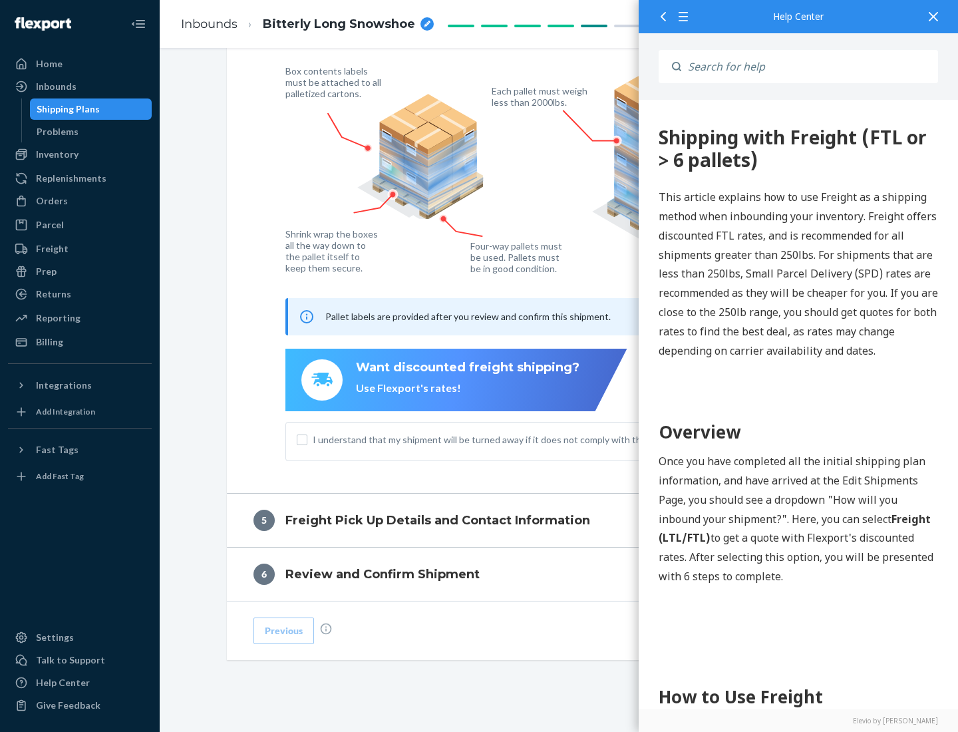
scroll to position [0, 0]
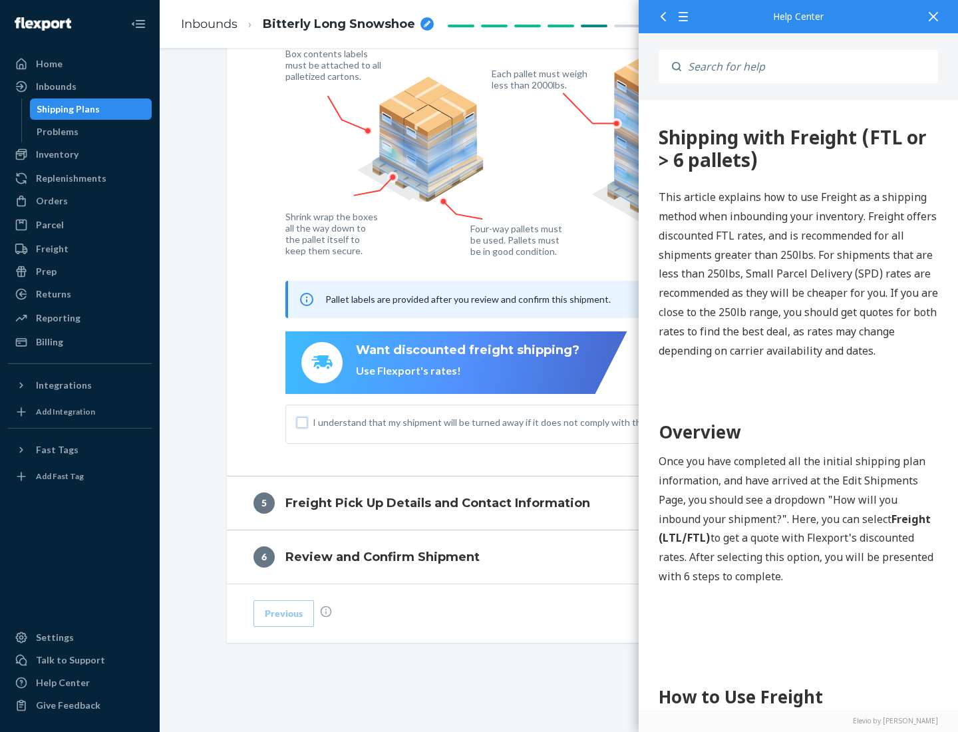
click at [302, 422] on input "I understand that my shipment will be turned away if it does not comply with th…" at bounding box center [302, 422] width 11 height 11
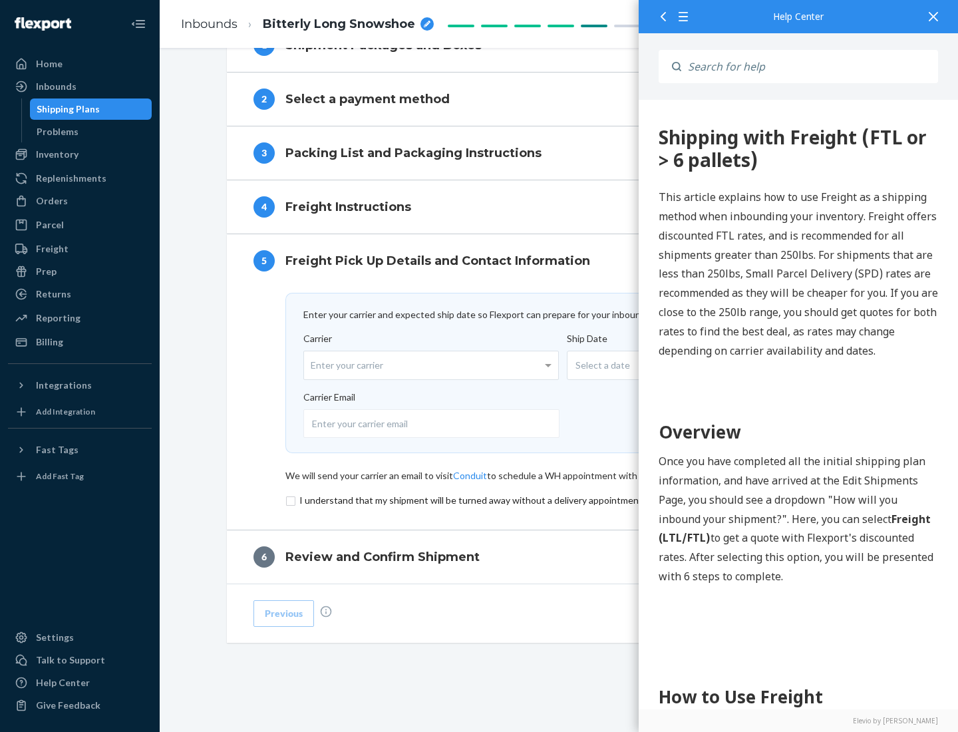
scroll to position [579, 0]
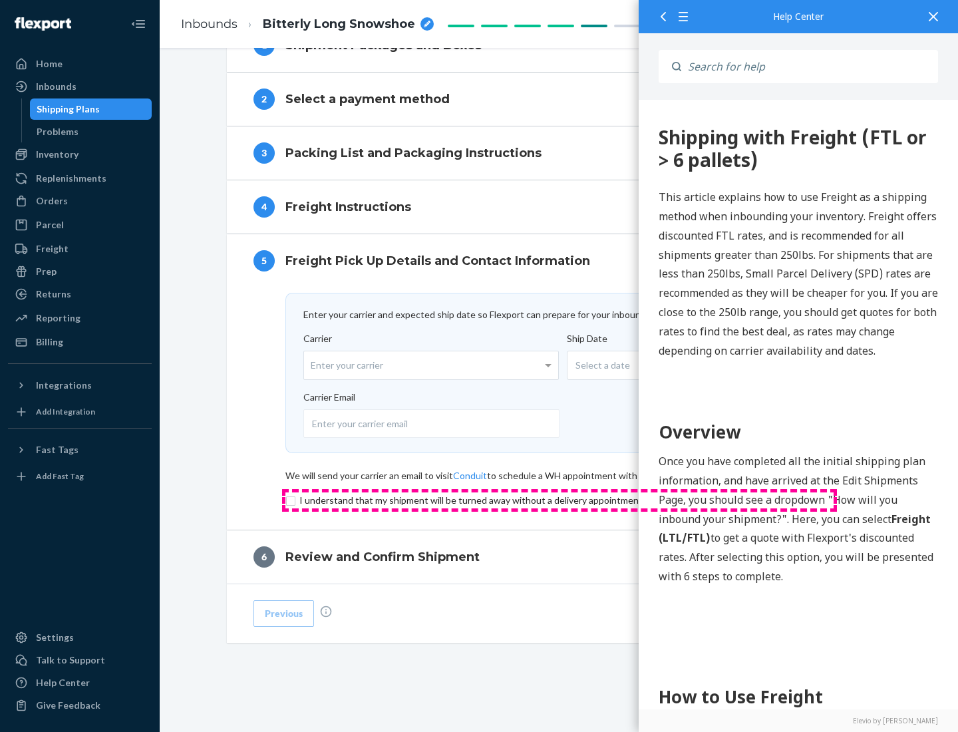
click at [559, 499] on input "checkbox" at bounding box center [559, 500] width 548 height 16
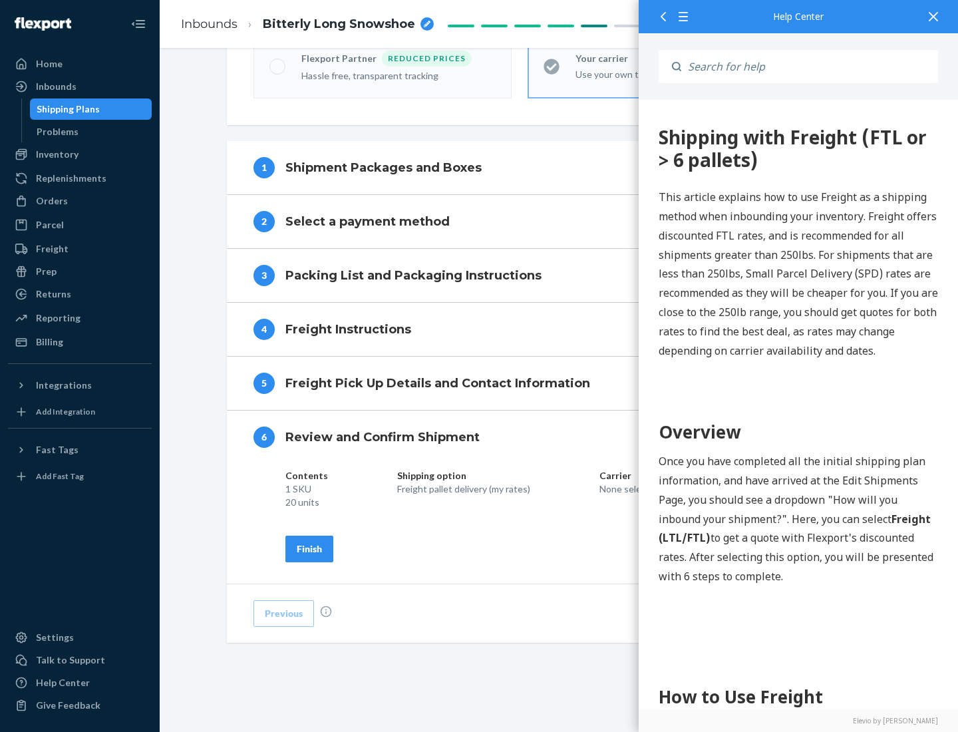
scroll to position [457, 0]
click at [309, 548] on div "Finish" at bounding box center [309, 548] width 25 height 13
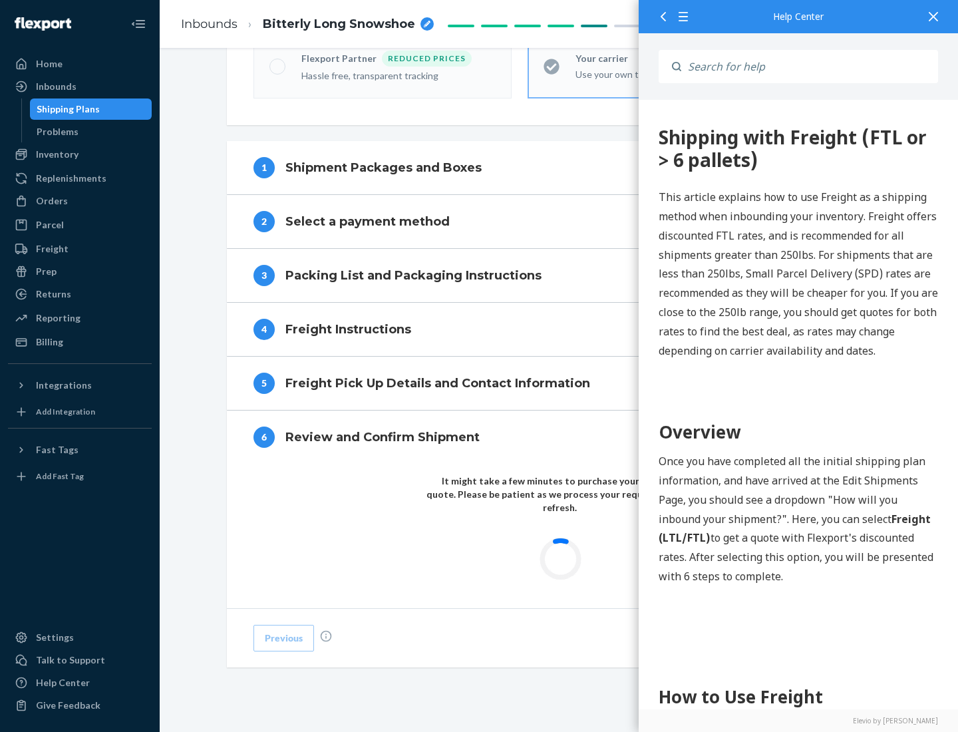
scroll to position [390, 0]
